Goal: Task Accomplishment & Management: Use online tool/utility

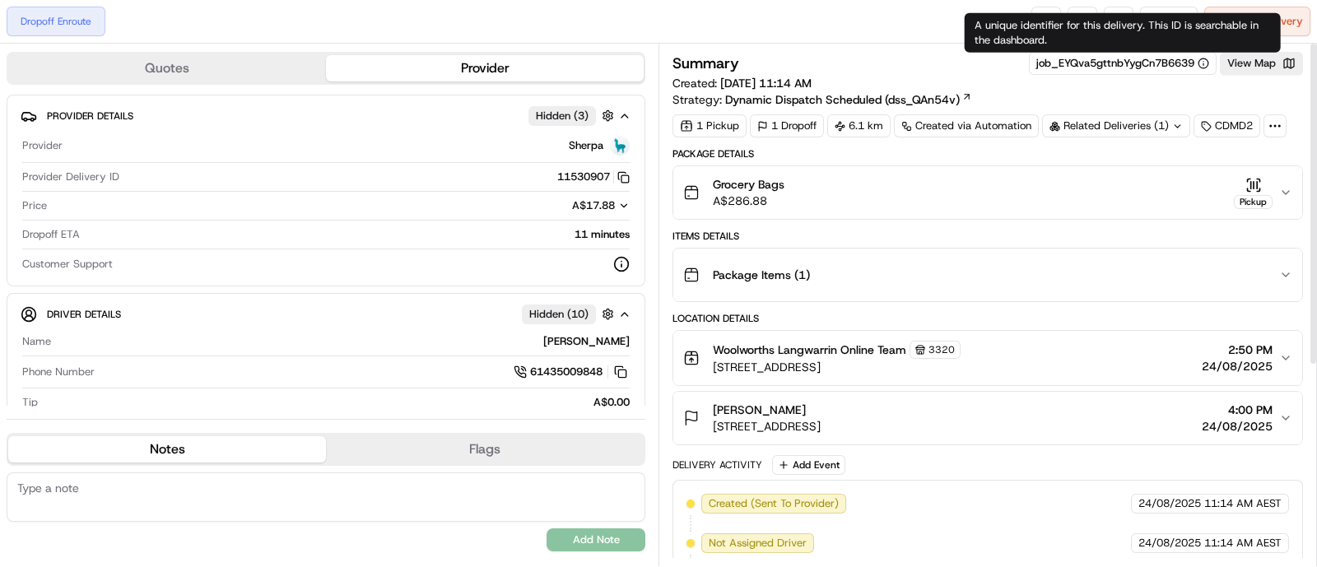
click at [1173, 14] on div "A unique identifier for this delivery. This ID is searchable in the dashboard. …" at bounding box center [1123, 33] width 316 height 40
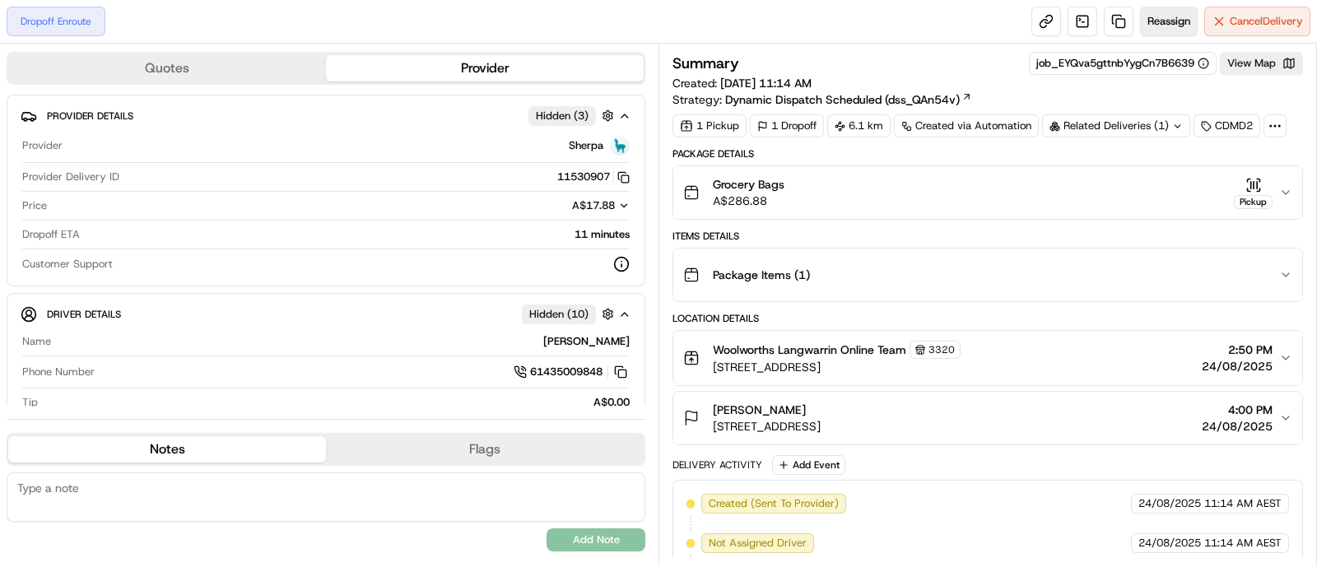
click at [1154, 20] on span "Reassign" at bounding box center [1168, 21] width 43 height 15
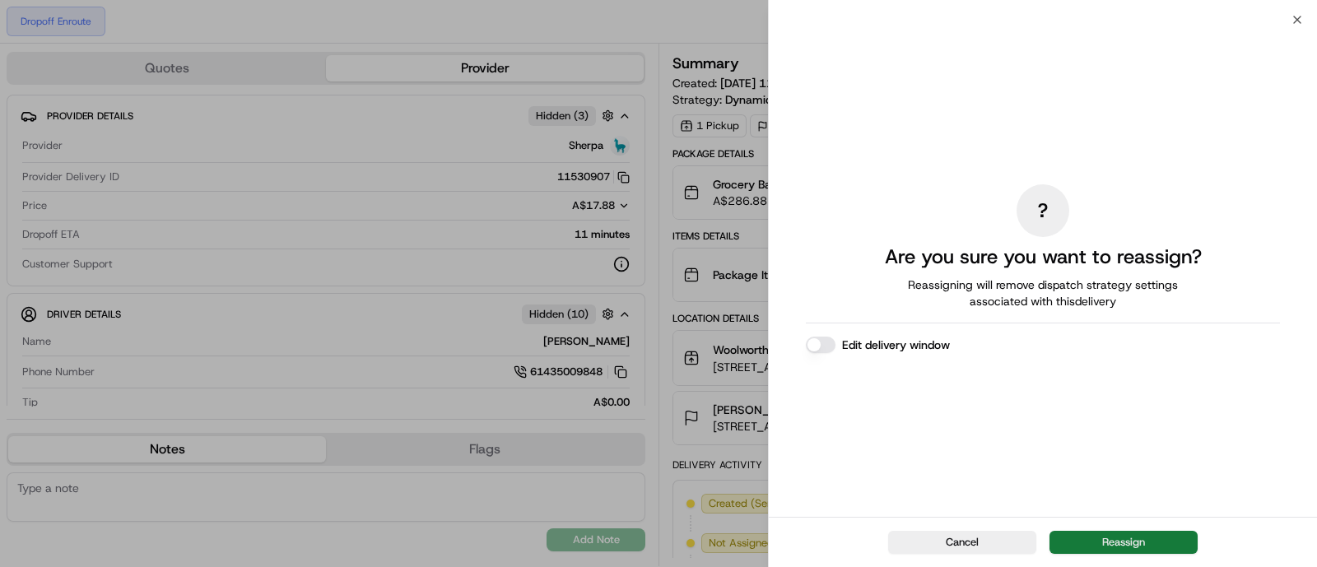
click at [1106, 542] on button "Reassign" at bounding box center [1123, 542] width 148 height 23
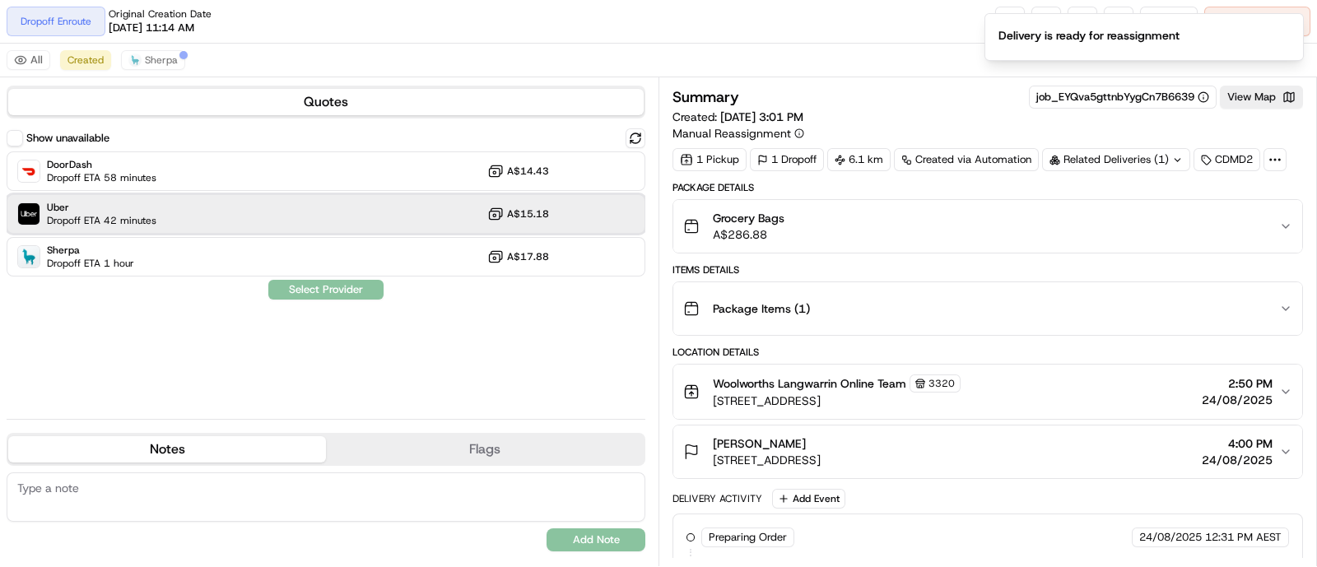
click at [95, 212] on span "Uber" at bounding box center [101, 207] width 109 height 13
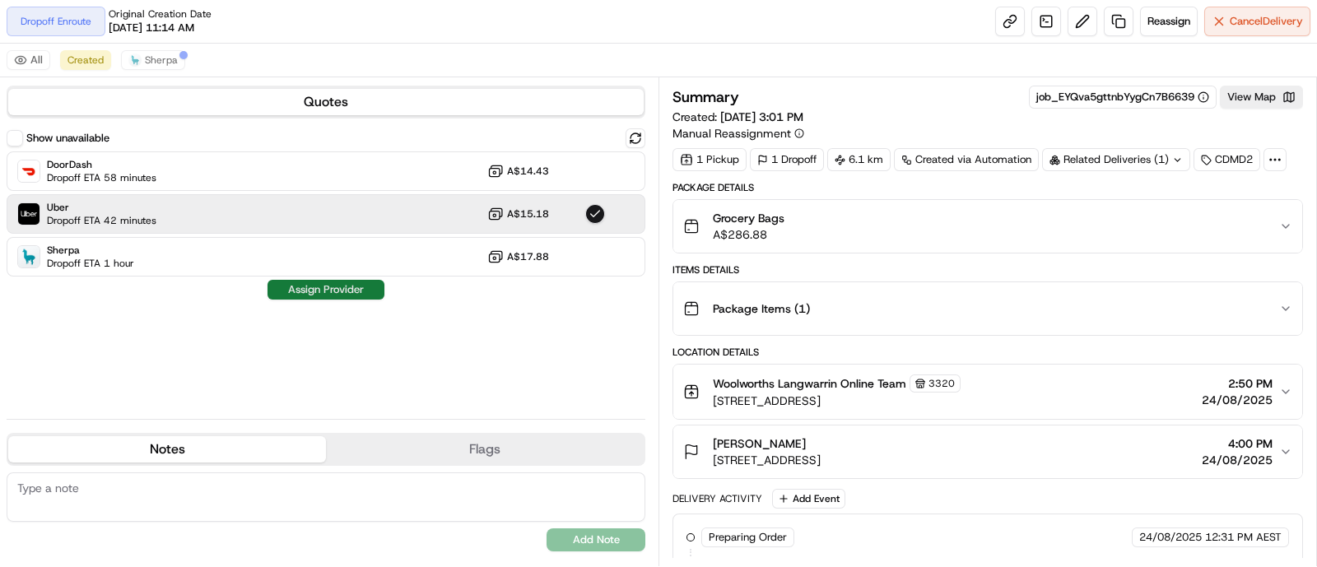
click at [314, 290] on button "Assign Provider" at bounding box center [325, 290] width 117 height 20
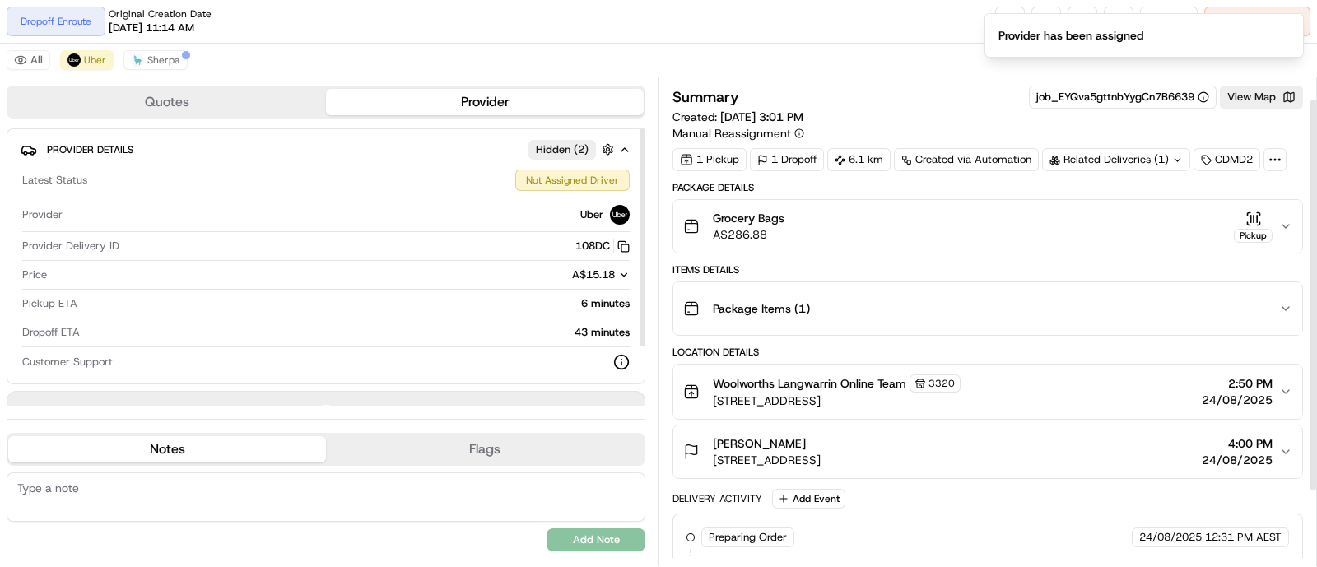
scroll to position [119, 0]
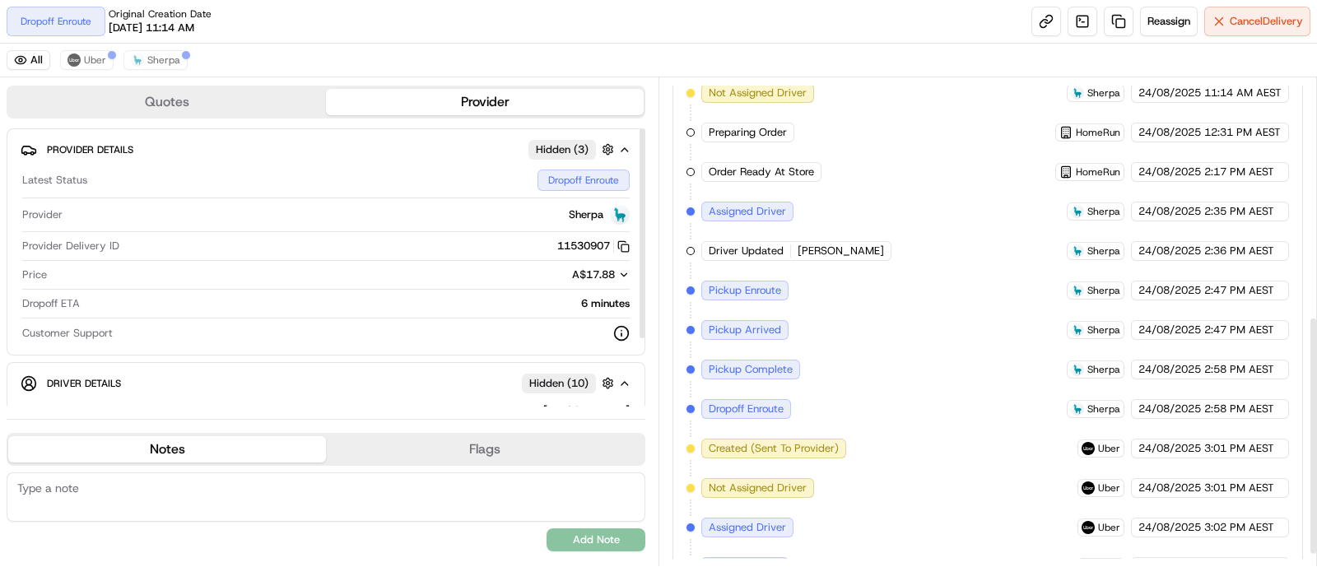
scroll to position [510, 0]
